Goal: Task Accomplishment & Management: Manage account settings

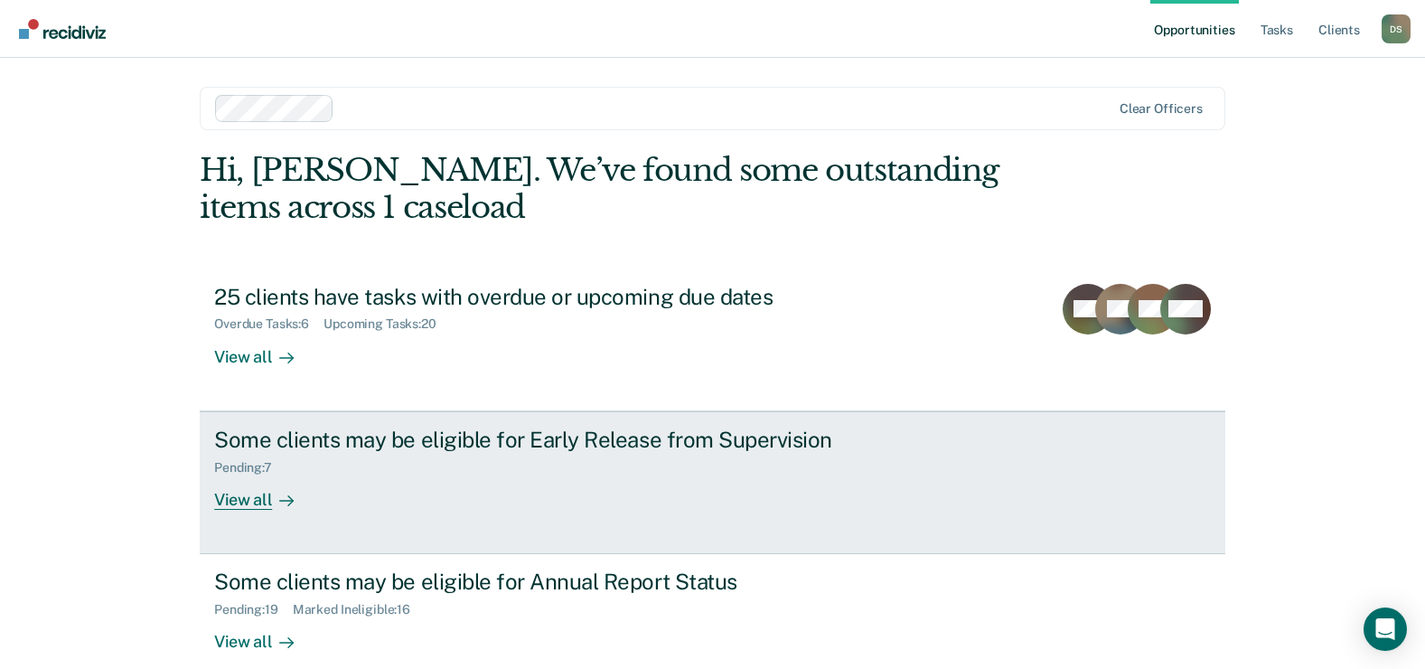
click at [246, 499] on div "View all" at bounding box center [264, 491] width 101 height 35
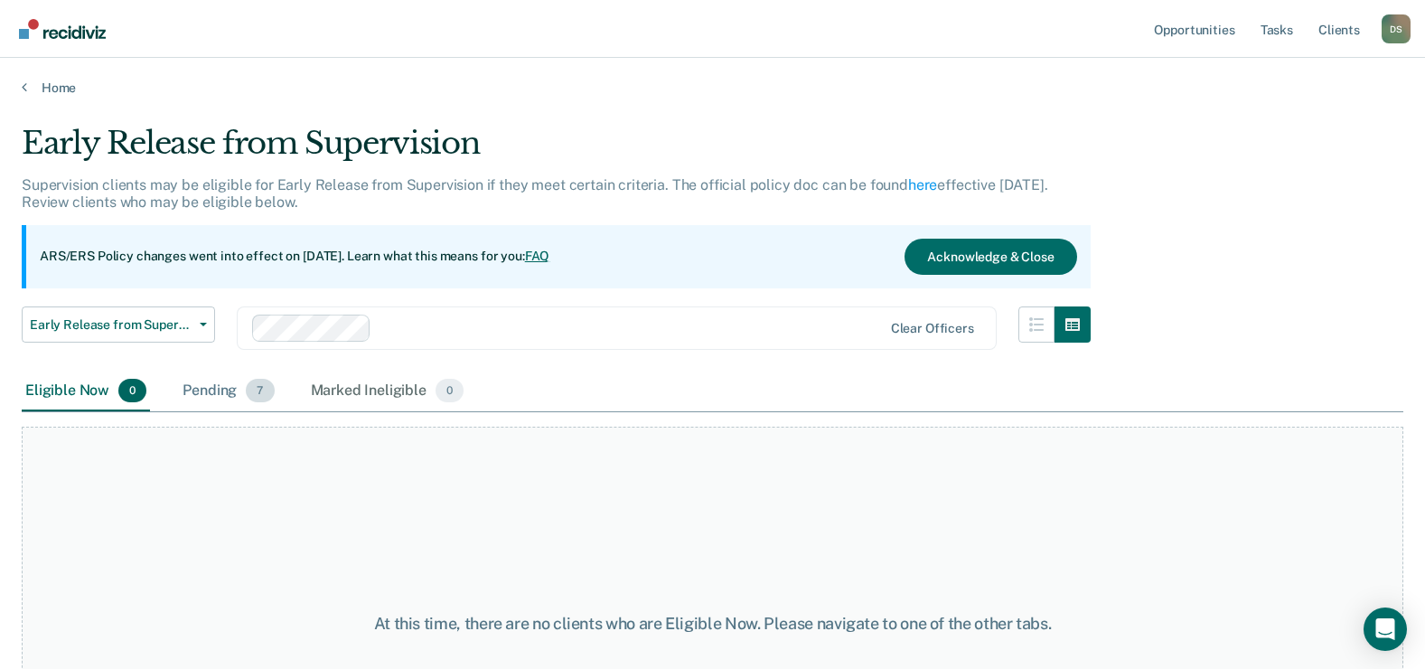
click at [218, 381] on div "Pending 7" at bounding box center [228, 391] width 99 height 40
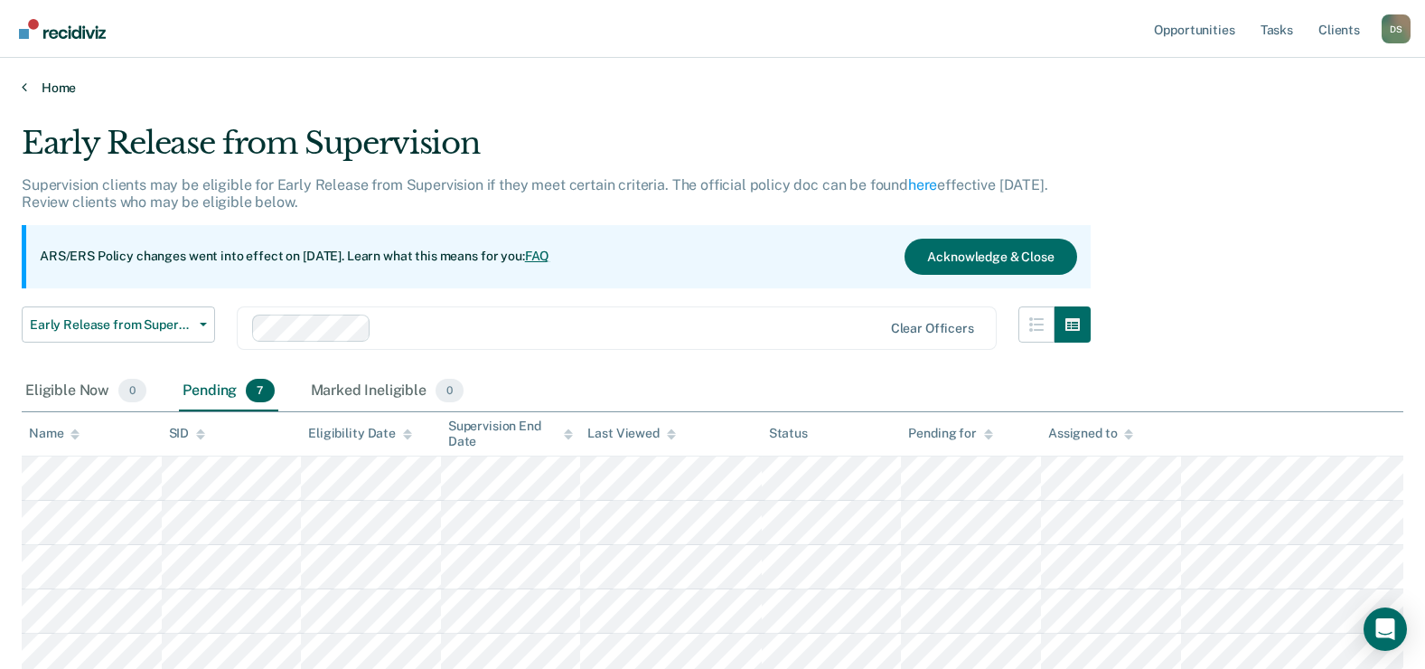
click at [57, 87] on link "Home" at bounding box center [713, 88] width 1382 height 16
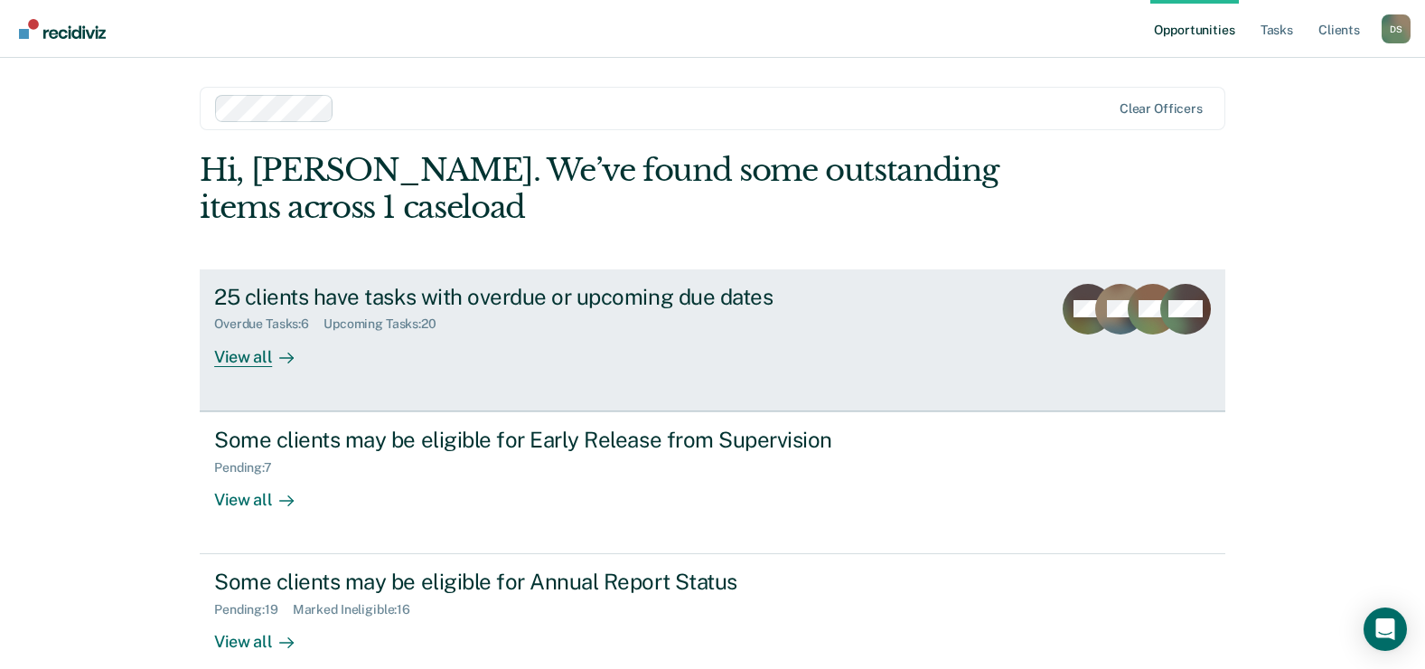
click at [376, 290] on div "25 clients have tasks with overdue or upcoming due dates" at bounding box center [531, 297] width 634 height 26
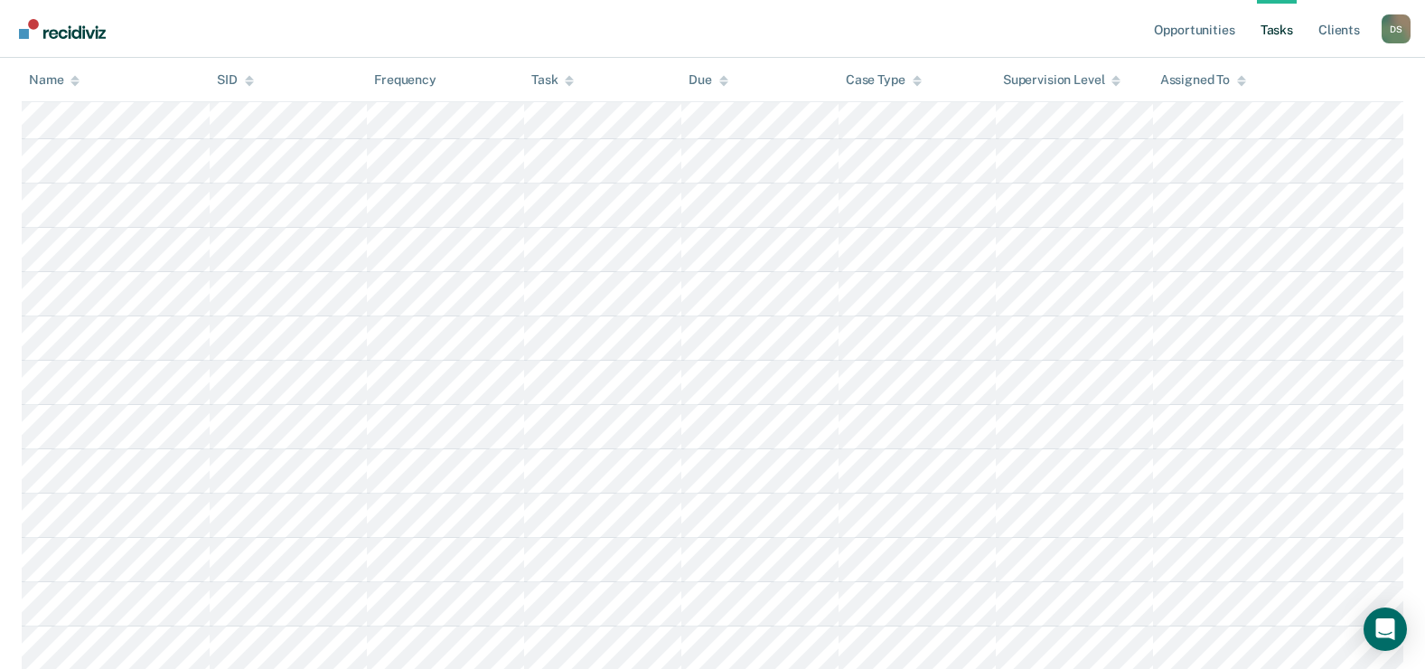
scroll to position [906, 0]
